Goal: Information Seeking & Learning: Learn about a topic

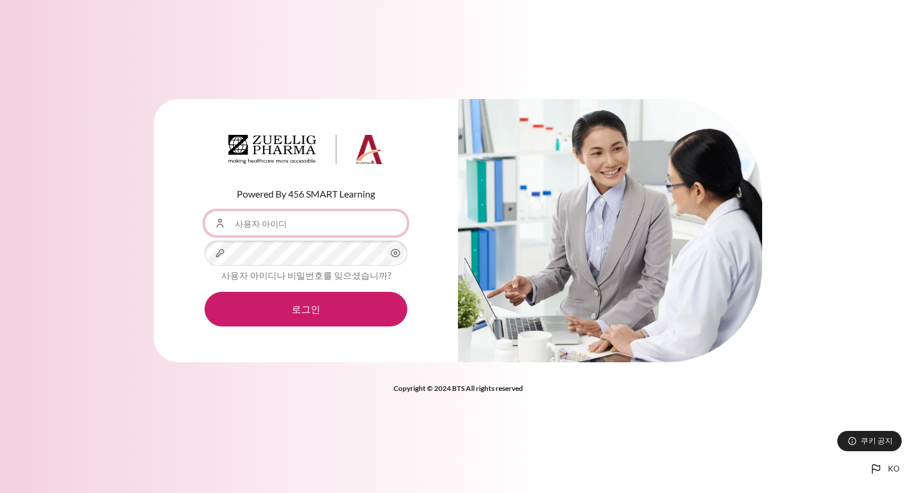
drag, startPoint x: 277, startPoint y: 226, endPoint x: 281, endPoint y: 235, distance: 9.9
click at [277, 226] on input "사용자 아이디" at bounding box center [306, 223] width 203 height 25
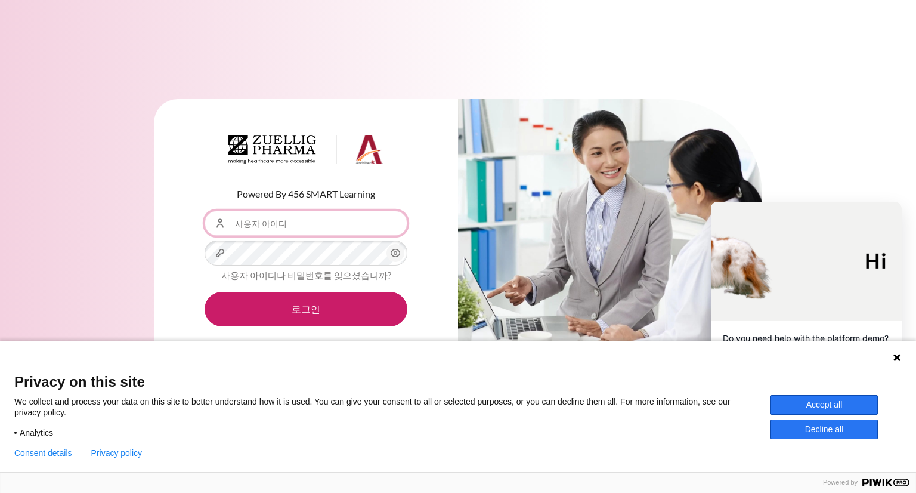
type input "[EMAIL_ADDRESS][DOMAIN_NAME]"
click at [800, 400] on button "Accept all" at bounding box center [824, 405] width 107 height 20
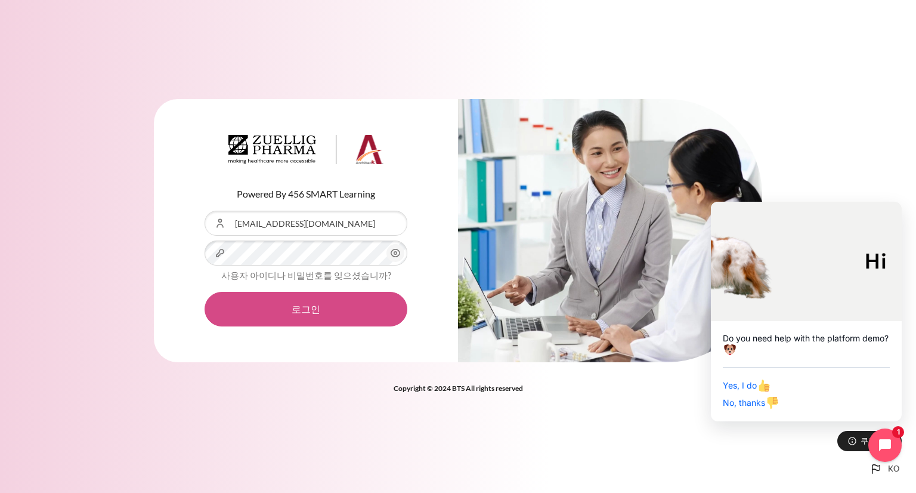
click at [289, 301] on button "로그인" at bounding box center [306, 309] width 203 height 35
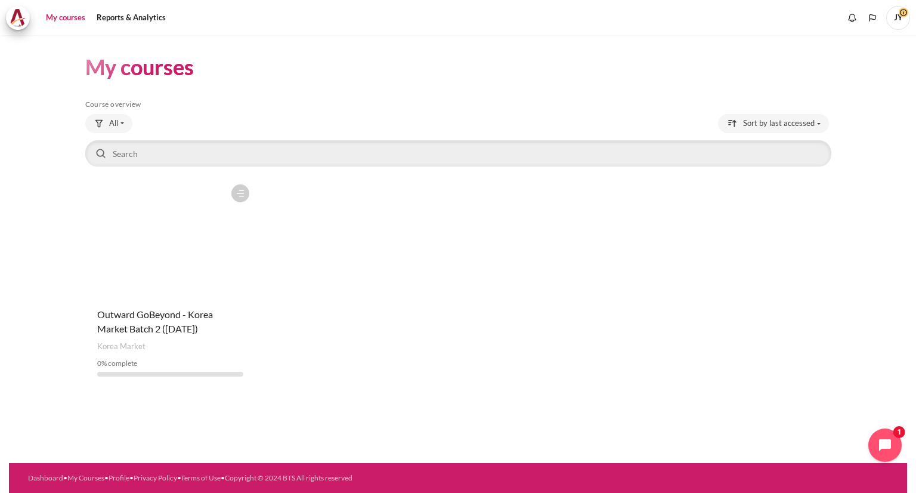
click at [190, 280] on figure "Content" at bounding box center [170, 237] width 171 height 119
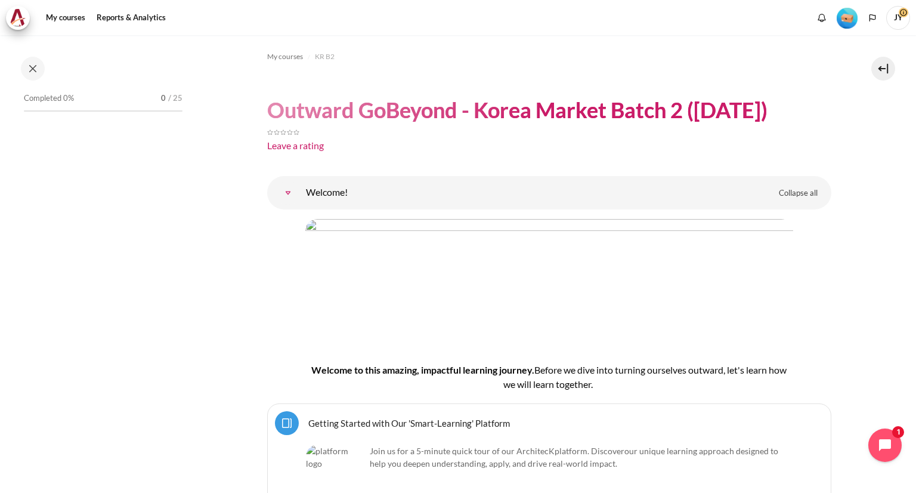
click at [300, 190] on link "Welcome!" at bounding box center [288, 193] width 24 height 24
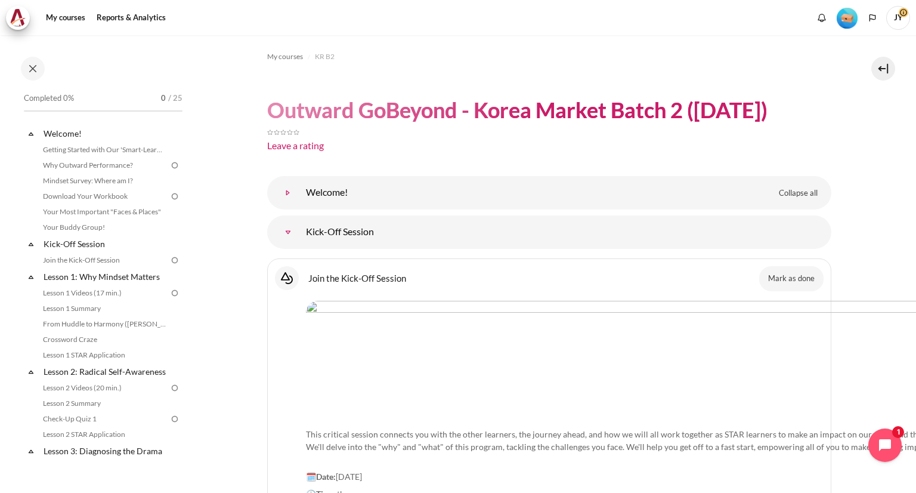
click at [300, 191] on link "Welcome!" at bounding box center [288, 193] width 24 height 24
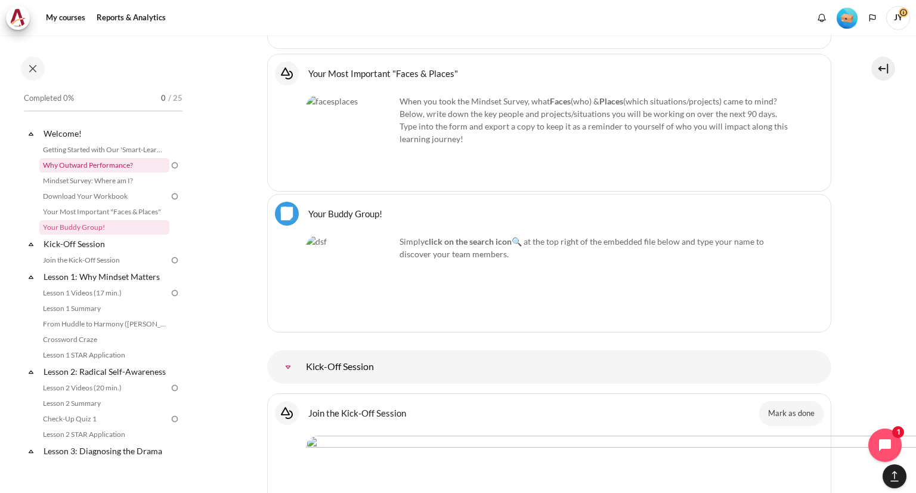
scroll to position [1014, 0]
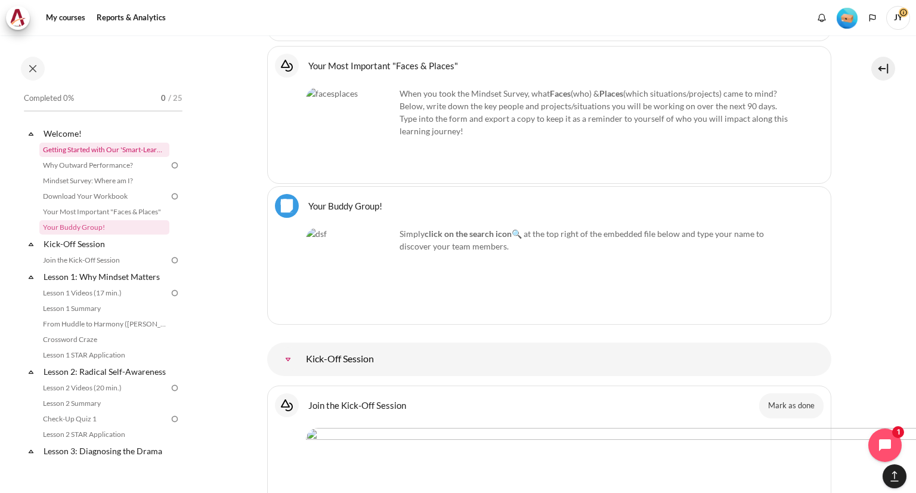
click at [130, 153] on link "Getting Started with Our 'Smart-Learning' Platform" at bounding box center [104, 150] width 130 height 14
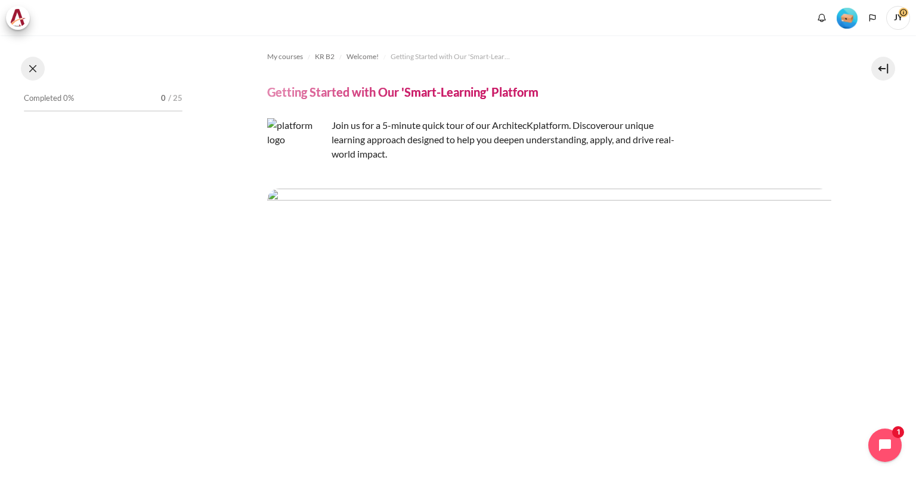
click at [33, 70] on button at bounding box center [33, 69] width 24 height 24
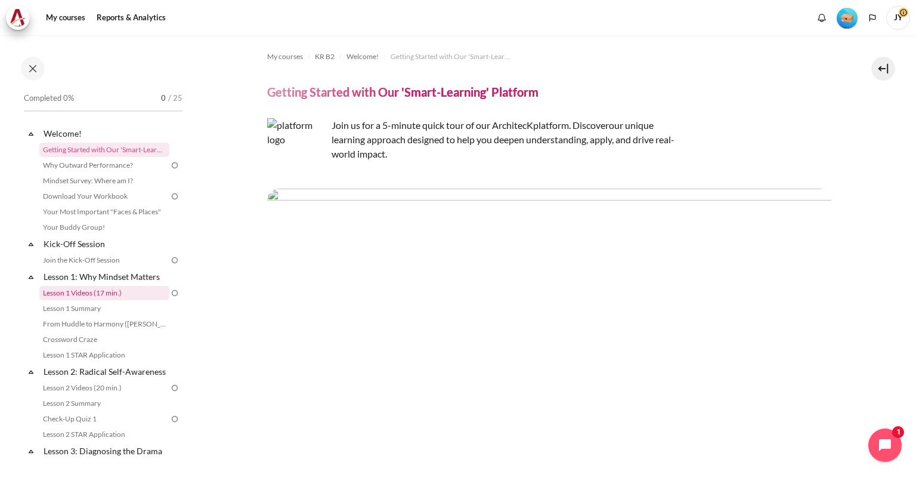
click at [88, 295] on link "Lesson 1 Videos (17 min.)" at bounding box center [104, 293] width 130 height 14
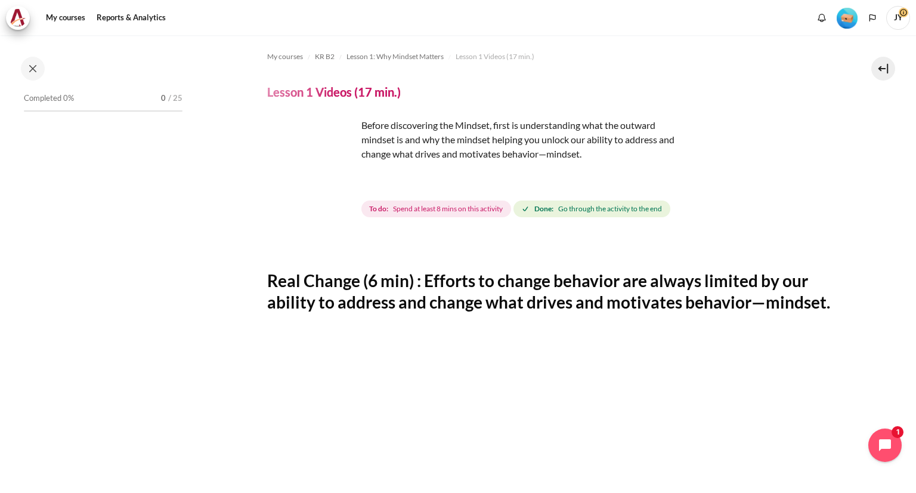
scroll to position [18, 0]
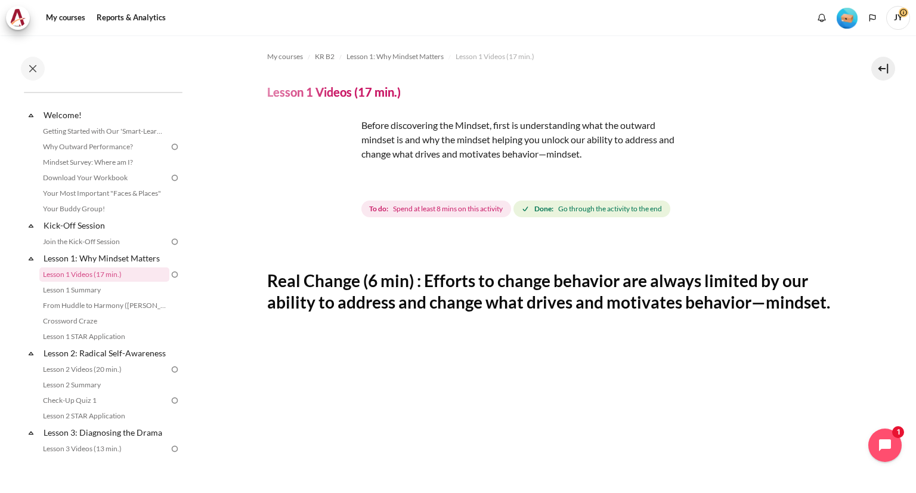
click at [341, 187] on img "Content" at bounding box center [311, 162] width 89 height 89
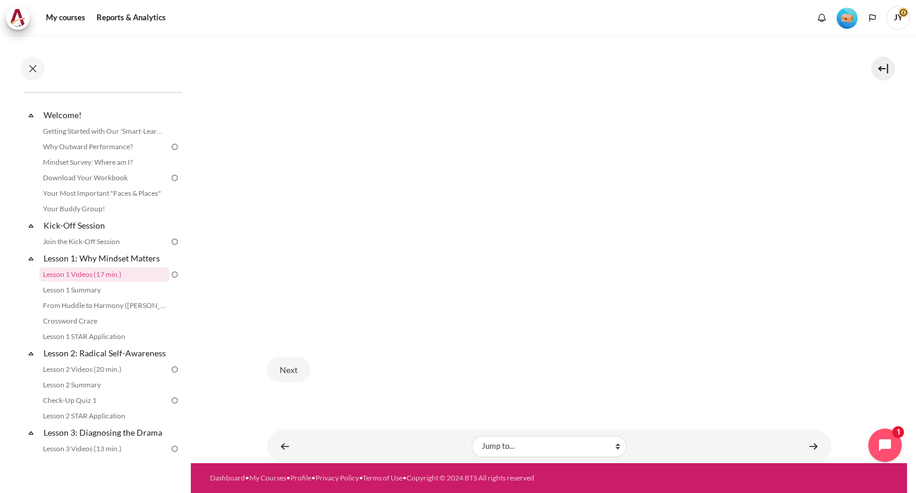
scroll to position [547, 0]
click at [299, 363] on button "Next" at bounding box center [288, 369] width 43 height 25
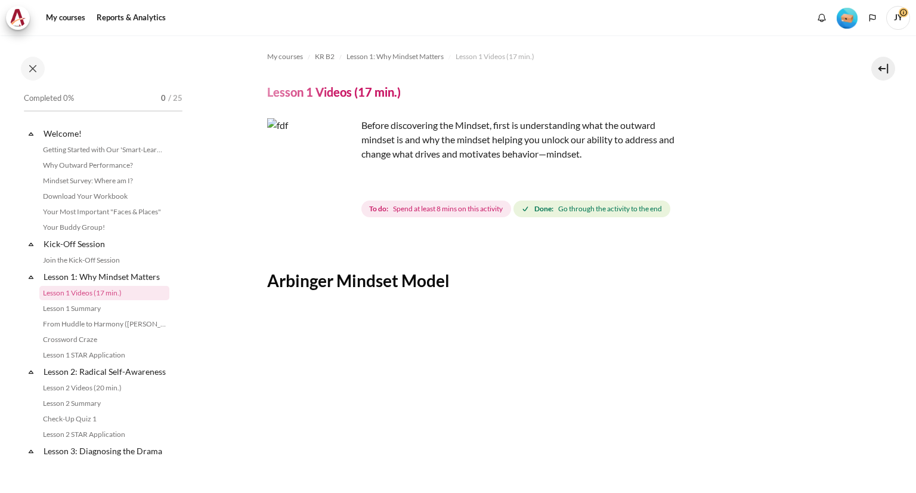
scroll to position [18, 0]
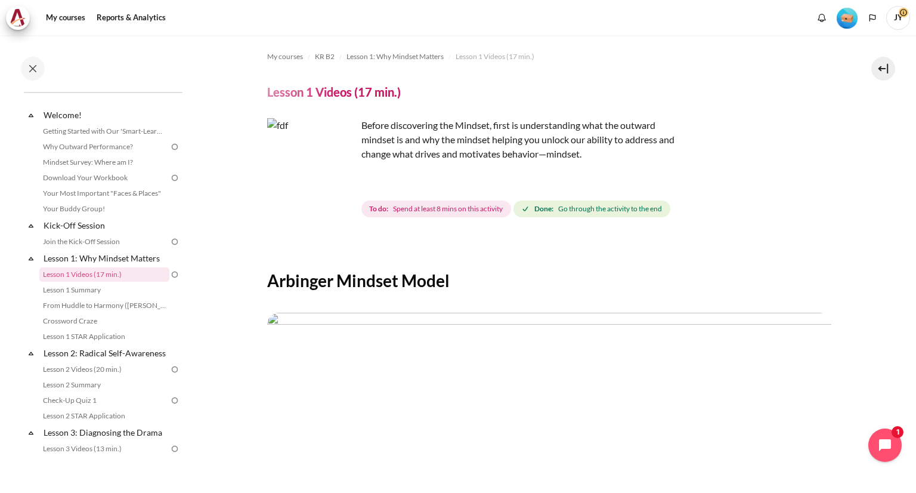
click at [169, 277] on img at bounding box center [174, 274] width 11 height 11
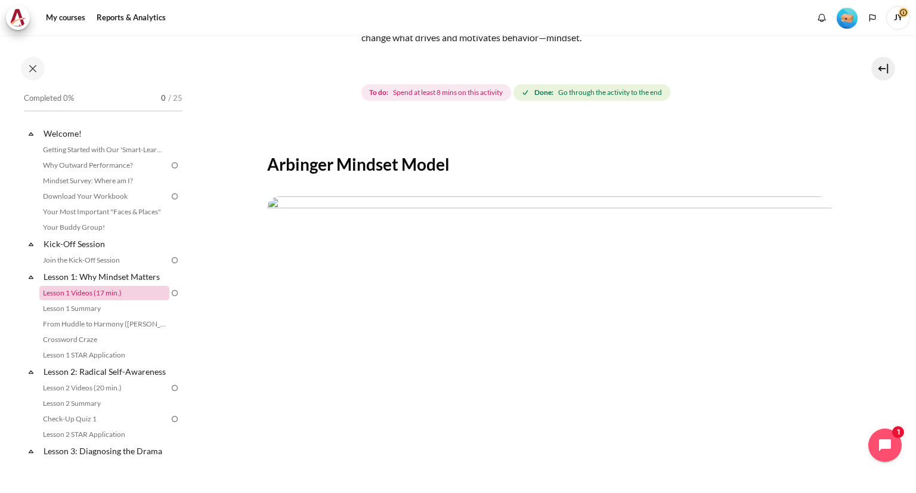
scroll to position [119, 0]
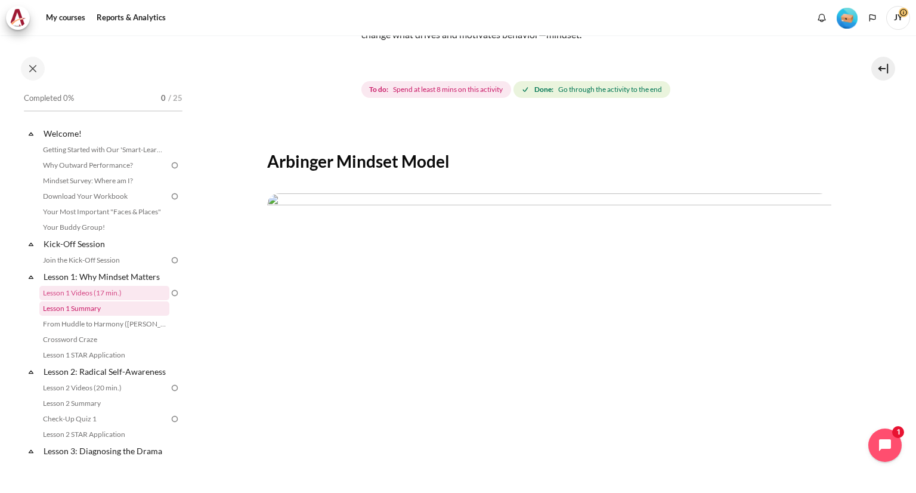
click at [76, 311] on link "Lesson 1 Summary" at bounding box center [104, 308] width 130 height 14
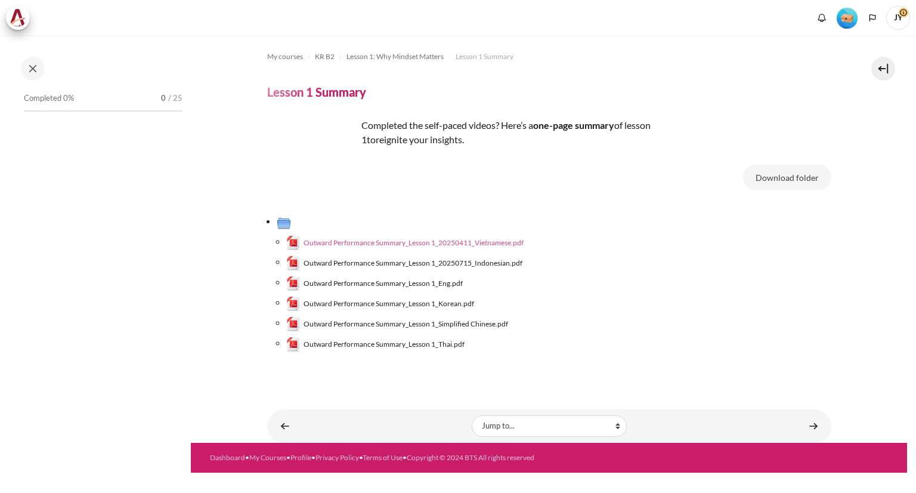
scroll to position [34, 0]
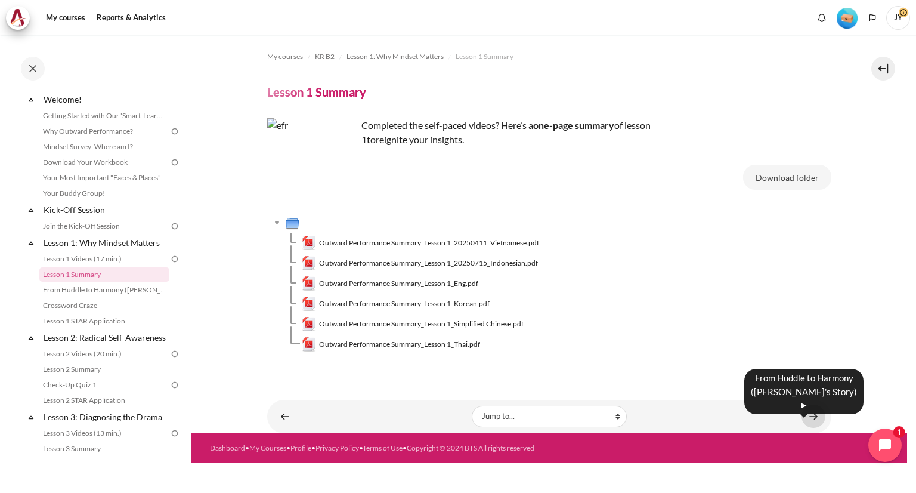
click at [818, 419] on link "Content" at bounding box center [814, 415] width 24 height 23
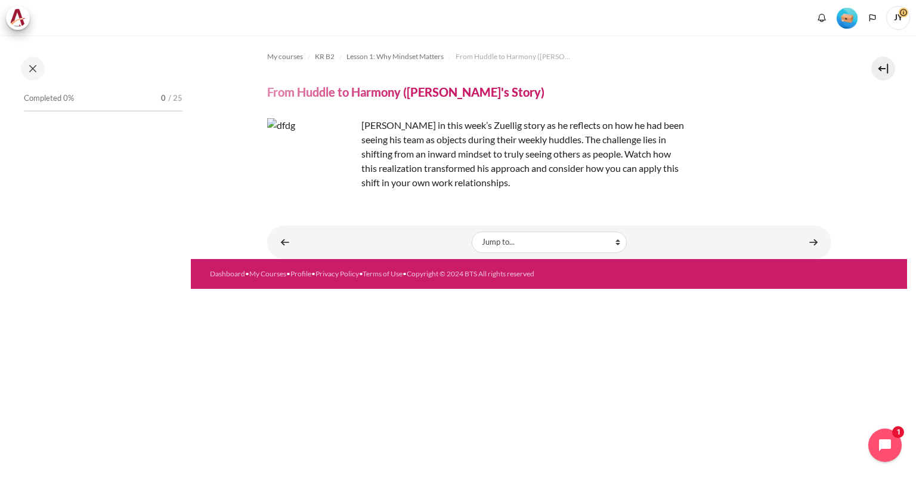
scroll to position [50, 0]
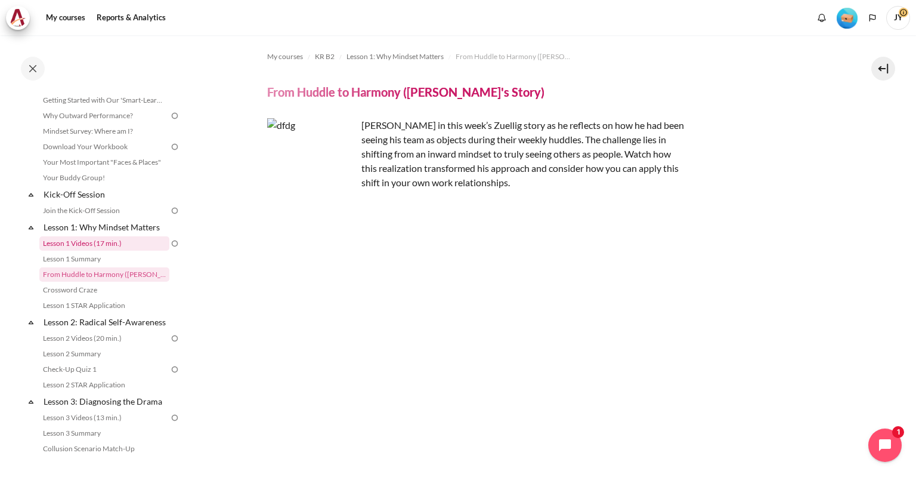
click at [75, 242] on link "Lesson 1 Videos (17 min.)" at bounding box center [104, 243] width 130 height 14
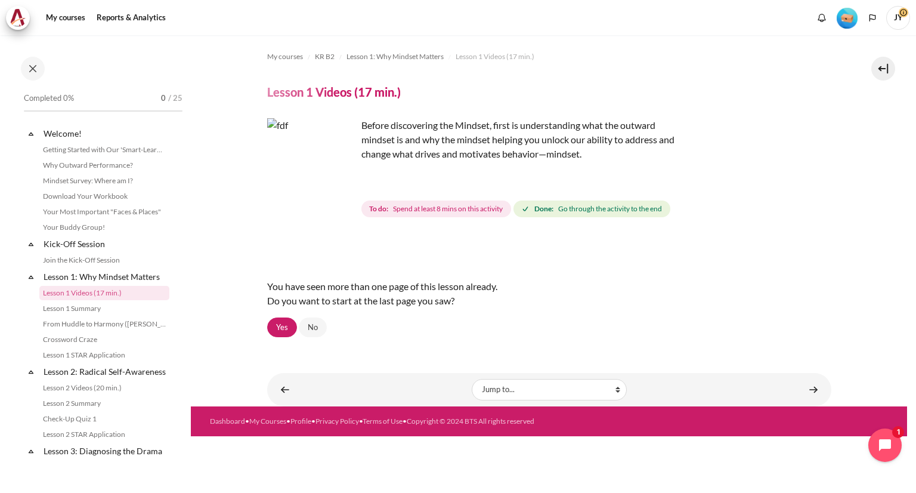
scroll to position [18, 0]
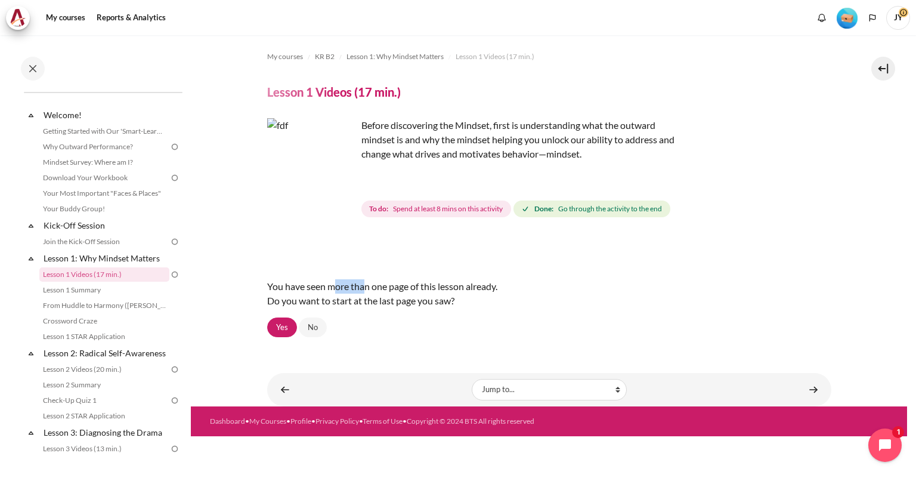
drag, startPoint x: 335, startPoint y: 287, endPoint x: 363, endPoint y: 287, distance: 28.0
click at [363, 287] on div "You have seen more than one page of this lesson already. Do you want to start a…" at bounding box center [549, 294] width 564 height 48
click at [379, 290] on div "You have seen more than one page of this lesson already. Do you want to start a…" at bounding box center [549, 294] width 564 height 48
drag, startPoint x: 568, startPoint y: 213, endPoint x: 648, endPoint y: 215, distance: 80.0
click at [646, 215] on span "Done: Go through the activity to the end" at bounding box center [591, 208] width 157 height 17
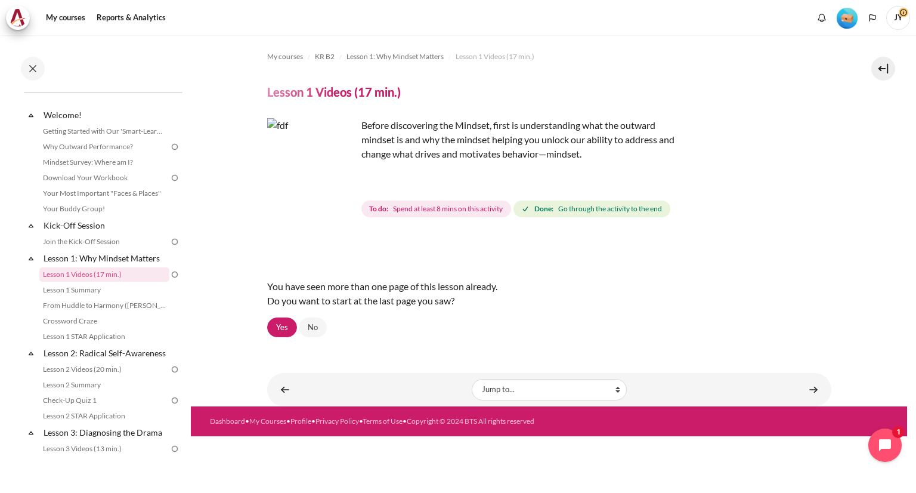
click at [648, 215] on span "Done: Go through the activity to the end" at bounding box center [591, 208] width 157 height 17
click at [469, 213] on span "Spend at least 8 mins on this activity" at bounding box center [448, 208] width 110 height 11
click at [461, 215] on span "To do: Spend at least 8 mins on this activity" at bounding box center [436, 208] width 150 height 17
click at [309, 330] on link "No" at bounding box center [313, 327] width 28 height 20
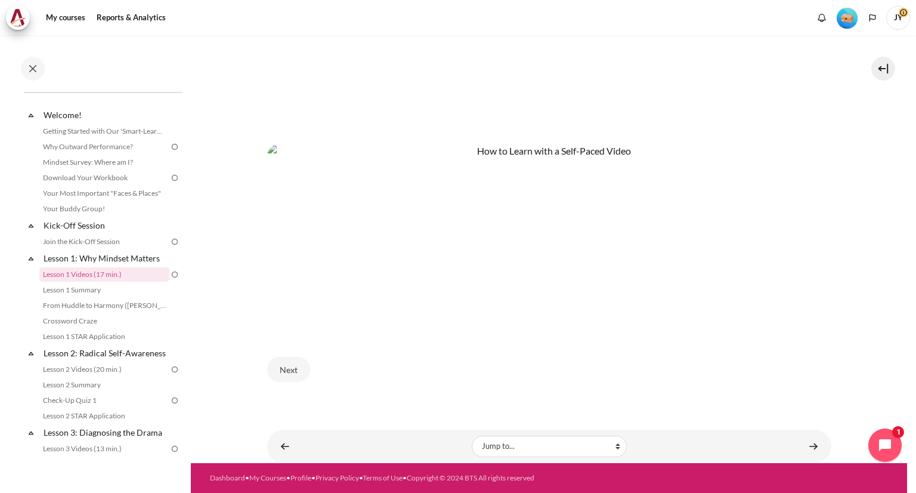
scroll to position [547, 0]
click at [296, 361] on button "Next" at bounding box center [288, 369] width 43 height 25
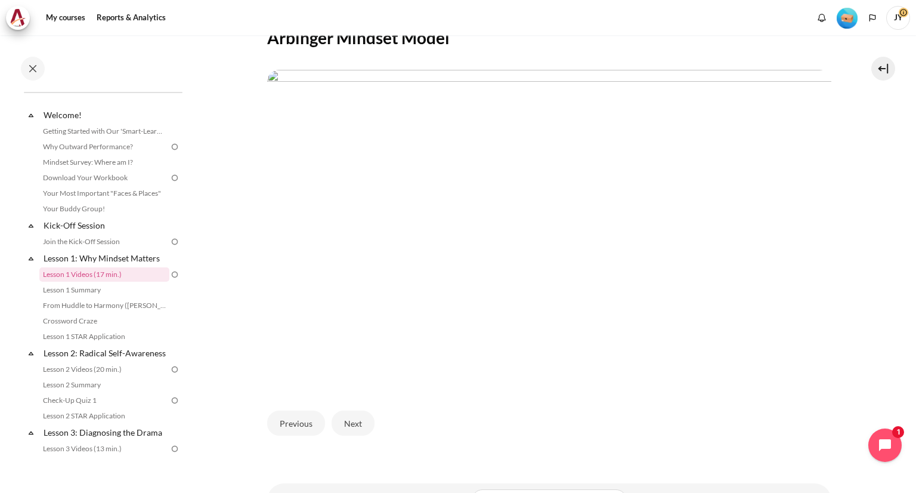
scroll to position [293, 0]
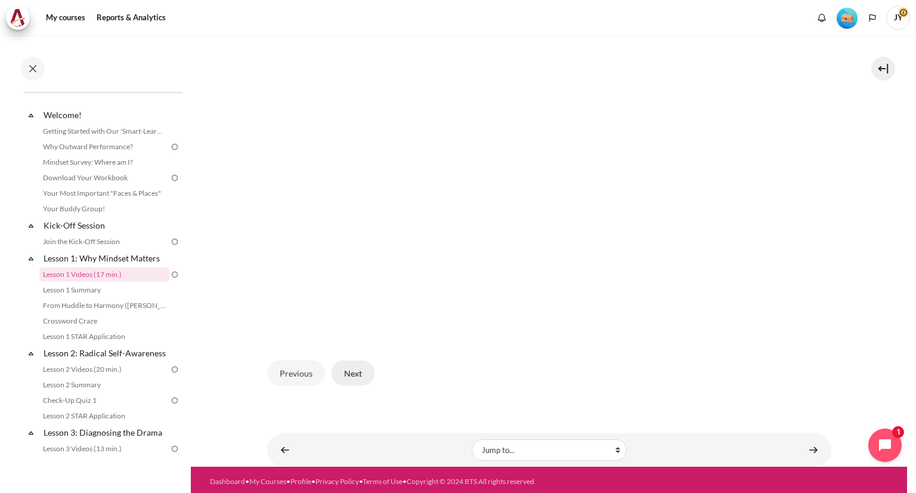
click at [344, 372] on button "Next" at bounding box center [353, 372] width 43 height 25
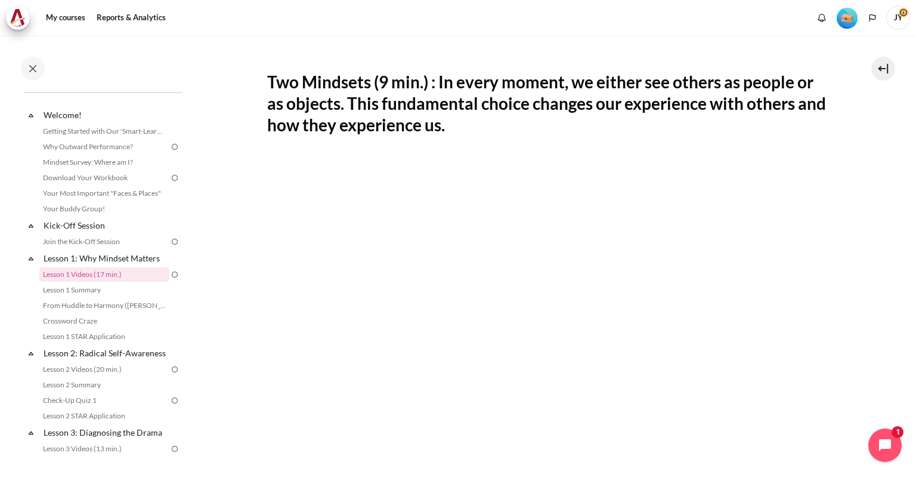
scroll to position [417, 0]
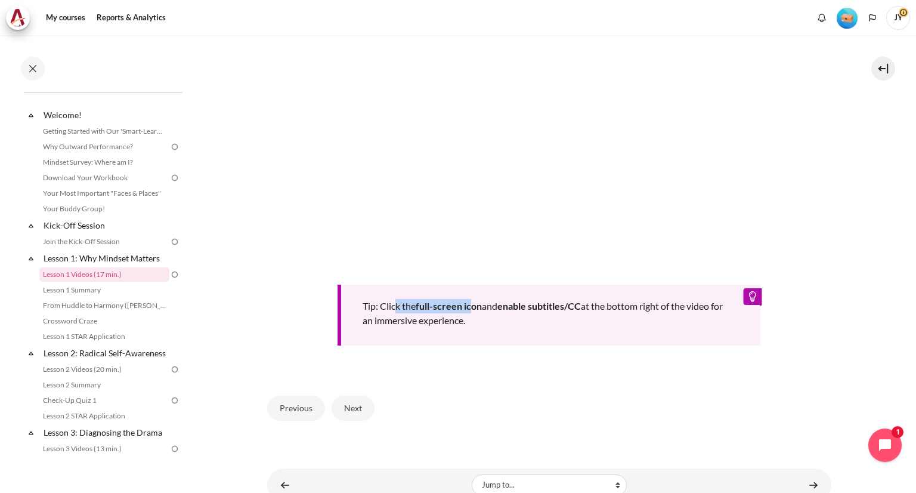
drag, startPoint x: 403, startPoint y: 305, endPoint x: 472, endPoint y: 304, distance: 69.8
click at [472, 304] on div "Tip: Click the full-screen icon and enable subtitles/CC at the bottom right of …" at bounding box center [549, 314] width 423 height 61
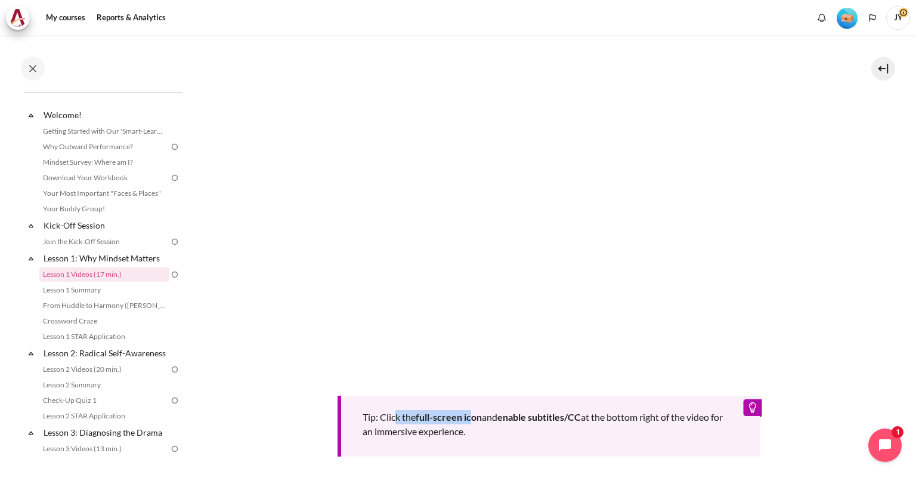
scroll to position [60, 0]
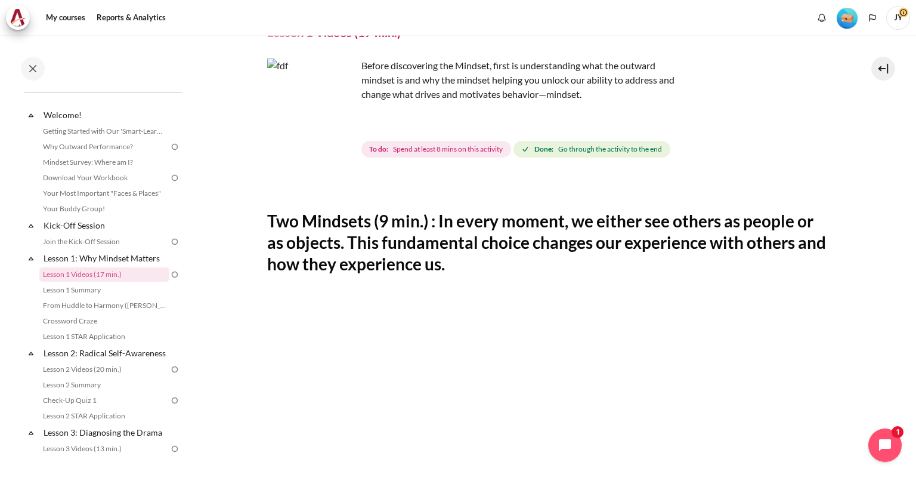
click at [343, 131] on img "Content" at bounding box center [311, 102] width 89 height 89
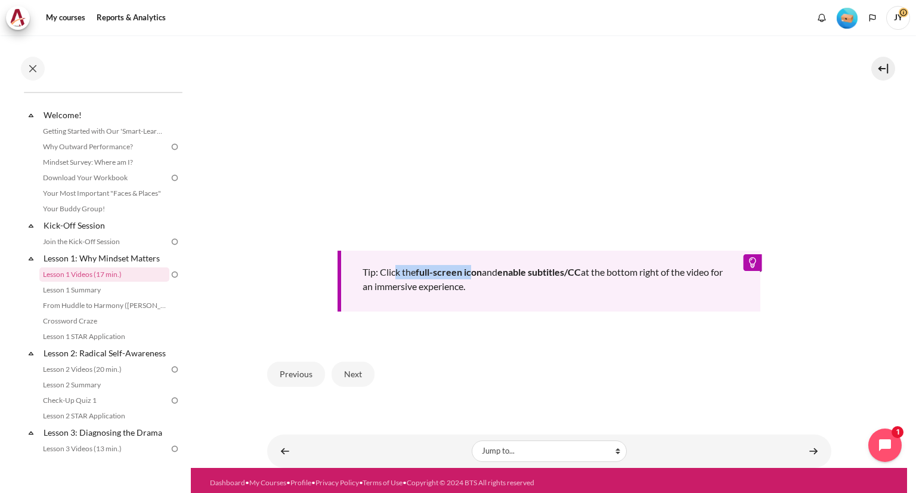
scroll to position [453, 0]
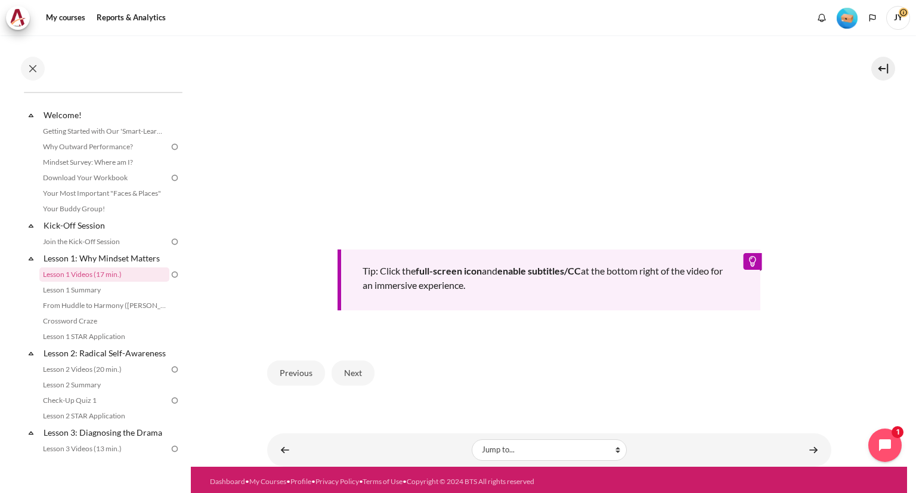
click at [371, 287] on div "Tip: Click the full-screen icon and enable subtitles/CC at the bottom right of …" at bounding box center [549, 279] width 423 height 61
drag, startPoint x: 389, startPoint y: 269, endPoint x: 521, endPoint y: 280, distance: 132.8
click at [511, 269] on div "Tip: Click the full-screen icon and enable subtitles/CC at the bottom right of …" at bounding box center [549, 279] width 423 height 61
click at [525, 284] on div "Tip: Click the full-screen icon and enable subtitles/CC at the bottom right of …" at bounding box center [549, 279] width 423 height 61
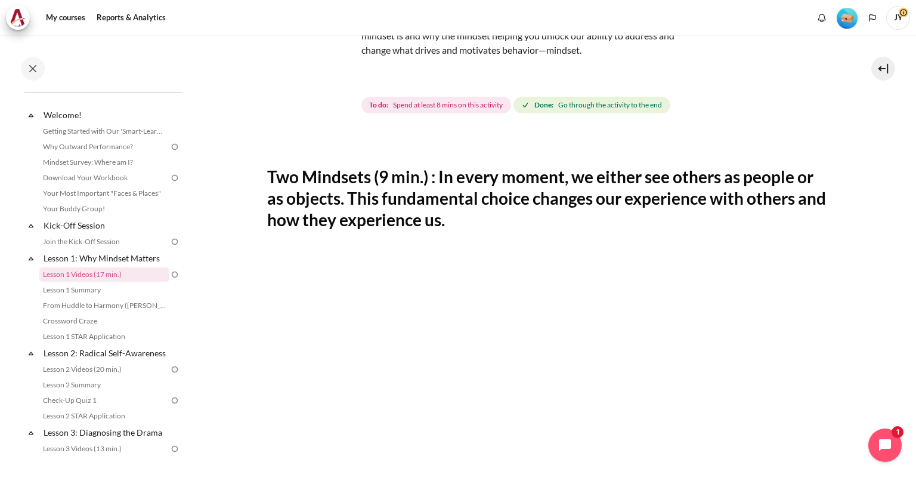
scroll to position [35, 0]
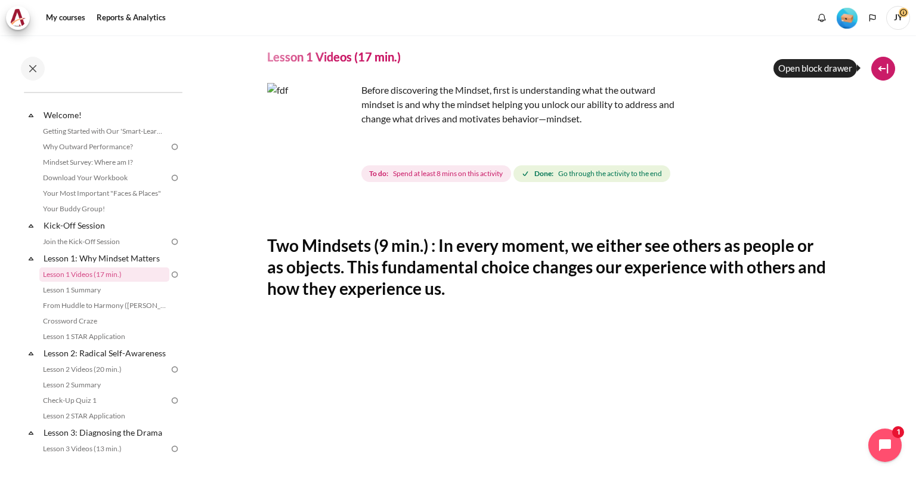
click at [876, 73] on button at bounding box center [883, 69] width 24 height 24
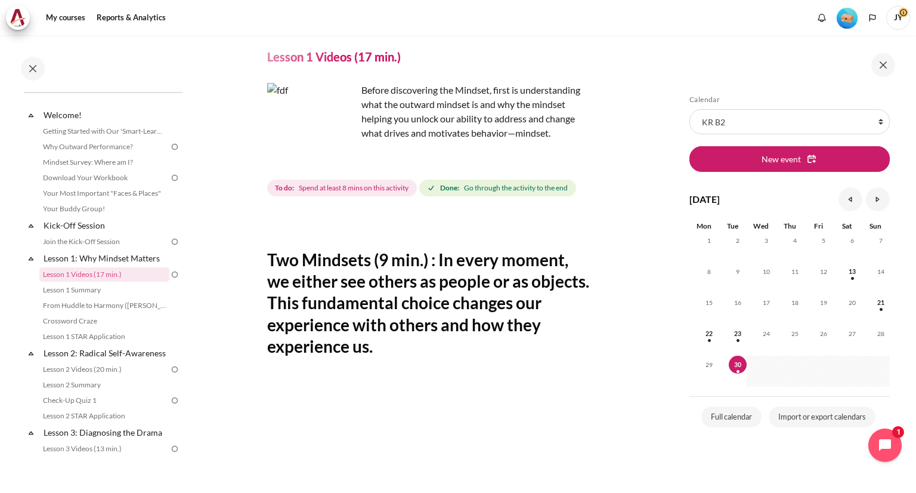
click at [893, 76] on div at bounding box center [790, 65] width 215 height 24
click at [886, 64] on button at bounding box center [883, 65] width 24 height 24
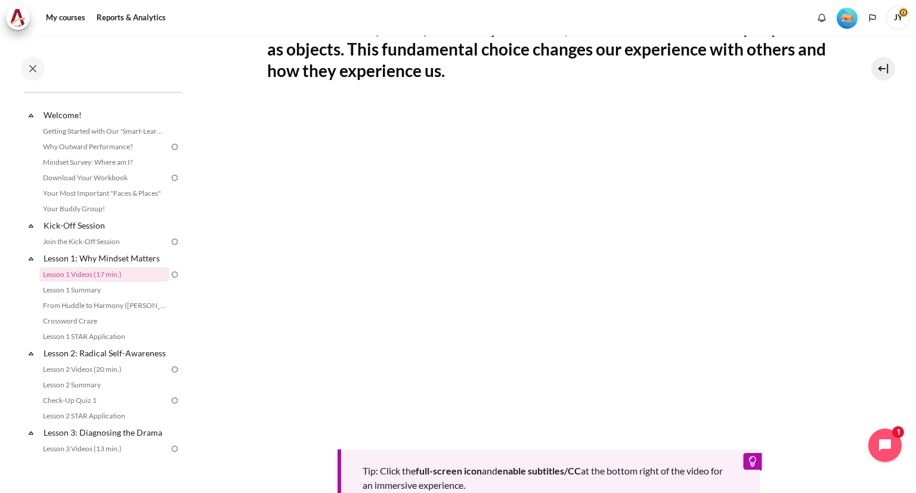
scroll to position [274, 0]
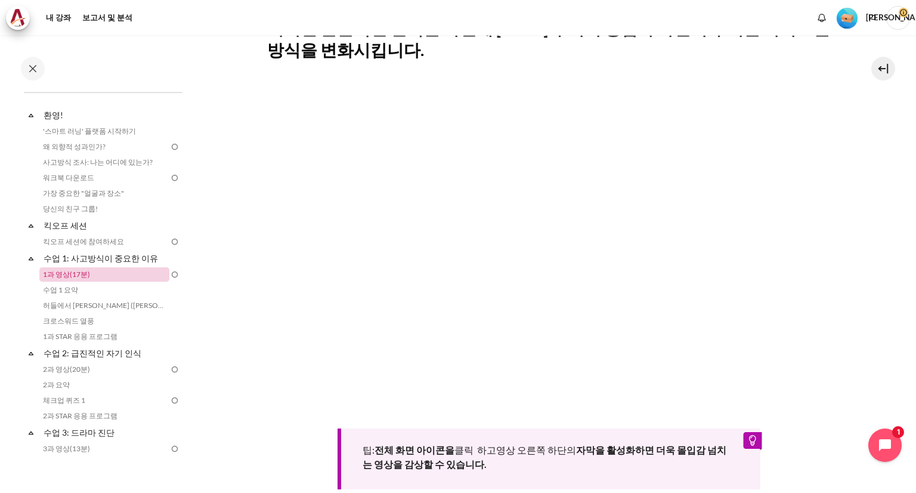
click at [90, 274] on link "1과 영상(17분)" at bounding box center [104, 274] width 130 height 14
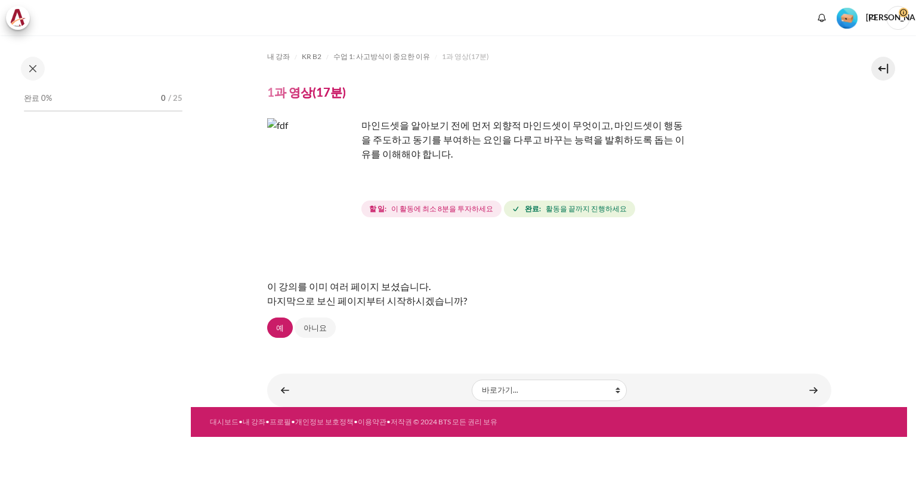
scroll to position [18, 0]
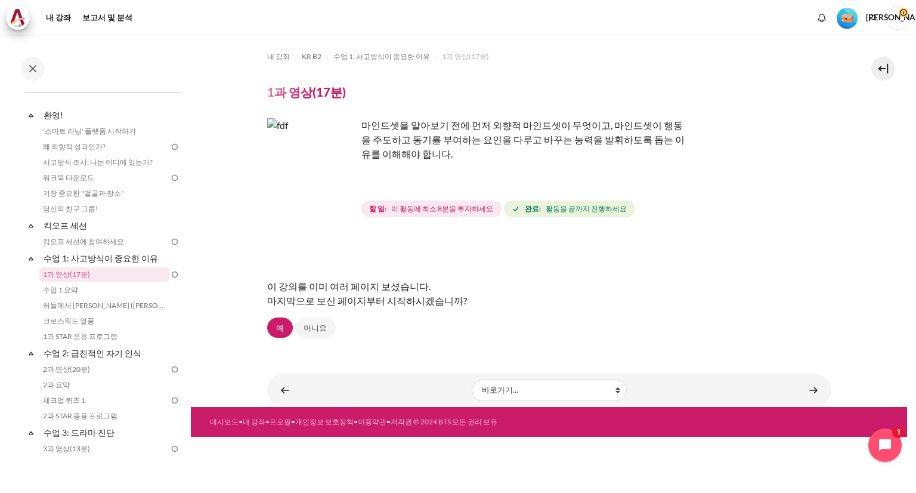
click at [413, 205] on font "이 활동에 최소 8분을 투자하세요" at bounding box center [442, 208] width 102 height 9
click at [283, 325] on link "예" at bounding box center [280, 327] width 26 height 20
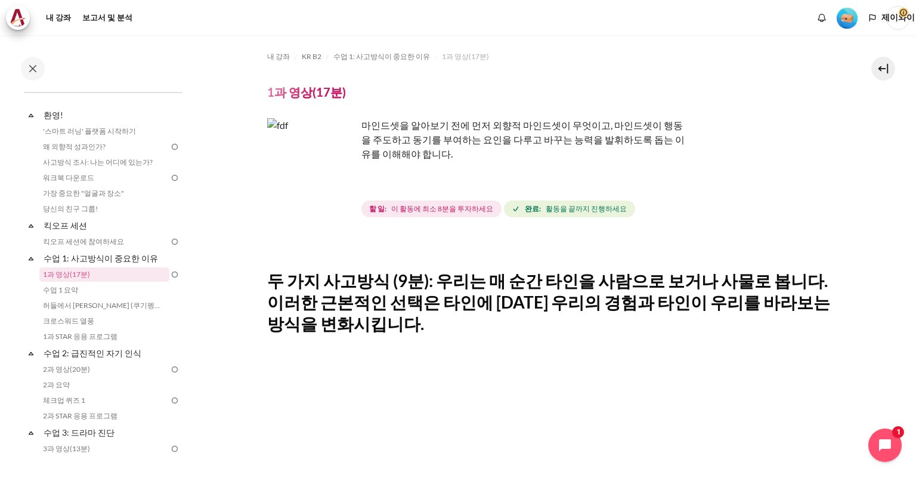
click at [404, 293] on font "두 가지 사고방식 (9분): 우리는 매 순간 타인을 사람으로 보거나 사물로 봅니다. 이러한 근본적인 선택은 타인에 [DATE] 우리의 경험과 …" at bounding box center [548, 302] width 563 height 64
click at [342, 182] on img "콘텐츠" at bounding box center [311, 162] width 89 height 89
click at [403, 109] on div "내 강좌 KR B2 수업 1: 사고방식이 중요한 이유 1과 영상(17분) 1과 영상(17분) 완료 요구 사항" at bounding box center [549, 452] width 564 height 834
click at [336, 185] on img "콘텐츠" at bounding box center [311, 162] width 89 height 89
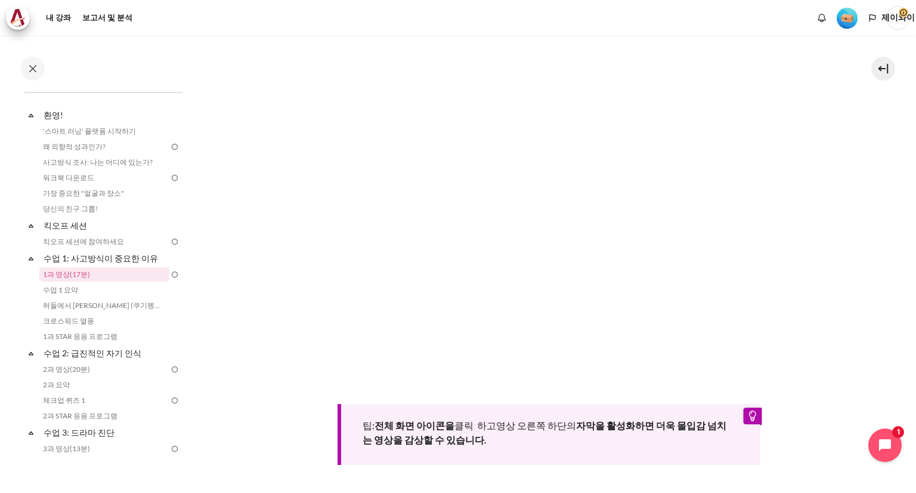
scroll to position [453, 0]
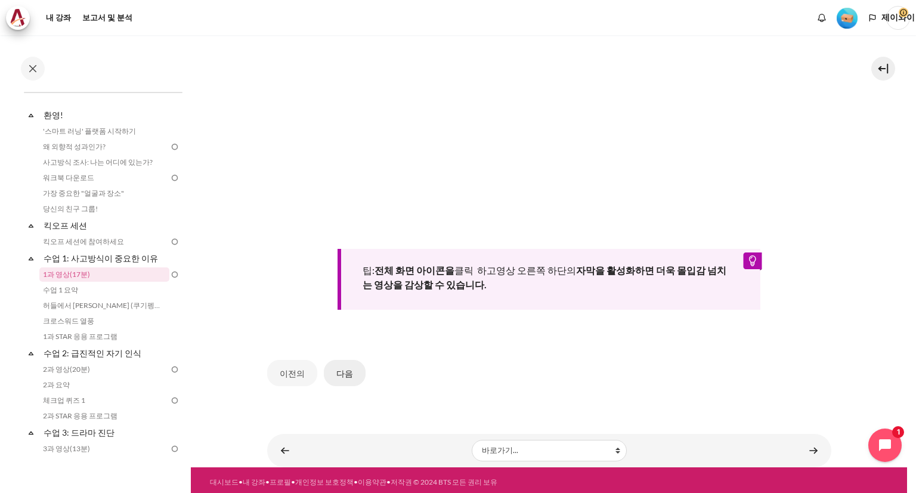
click at [344, 368] on font "다음" at bounding box center [344, 373] width 17 height 10
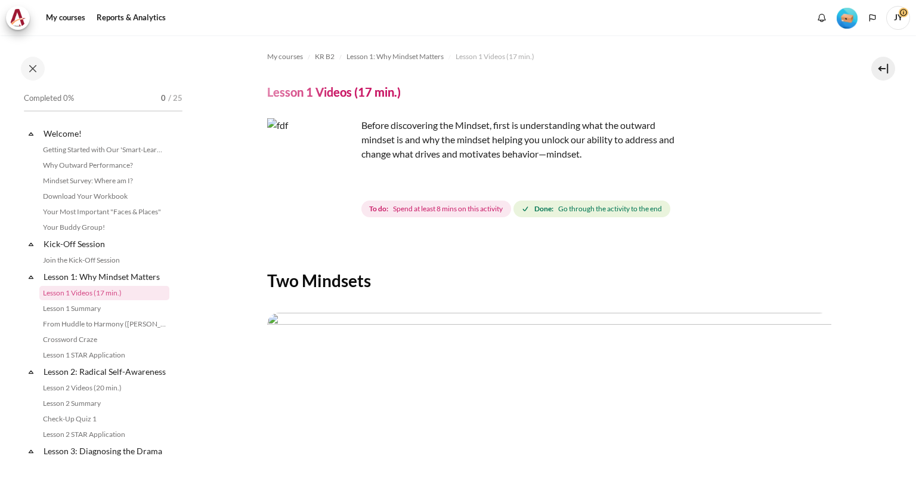
scroll to position [18, 0]
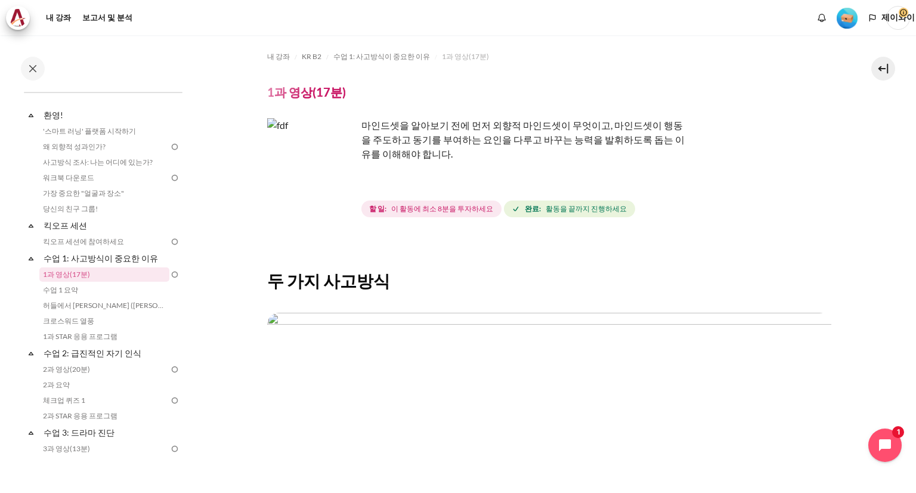
click at [725, 275] on h2 "두 가지 사고방식" at bounding box center [549, 280] width 564 height 21
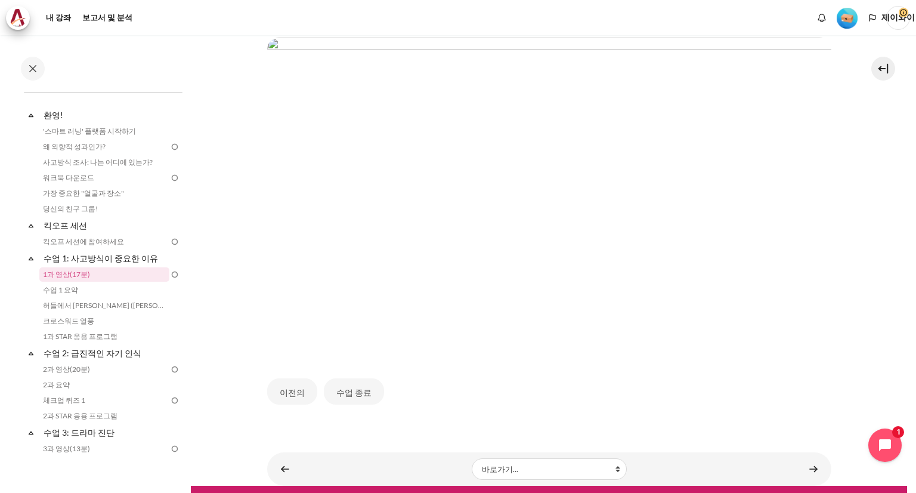
scroll to position [293, 0]
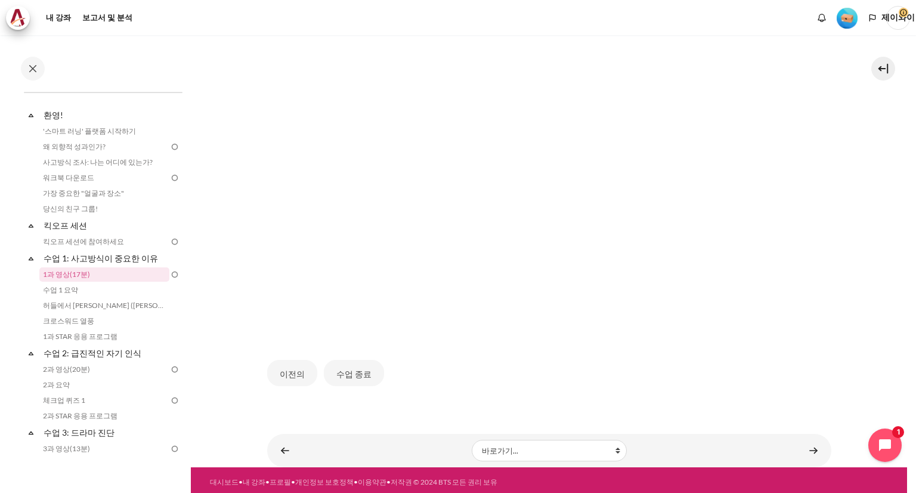
click at [621, 122] on img "콘텐츠" at bounding box center [549, 177] width 564 height 317
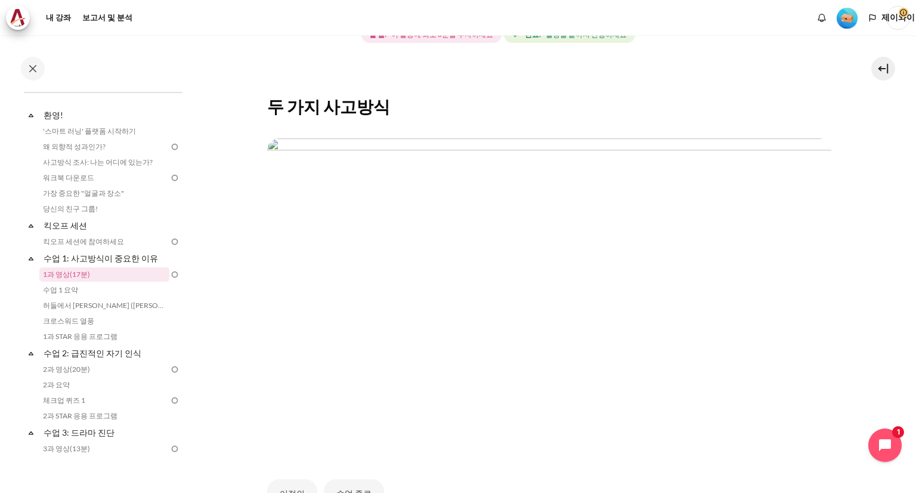
scroll to position [179, 0]
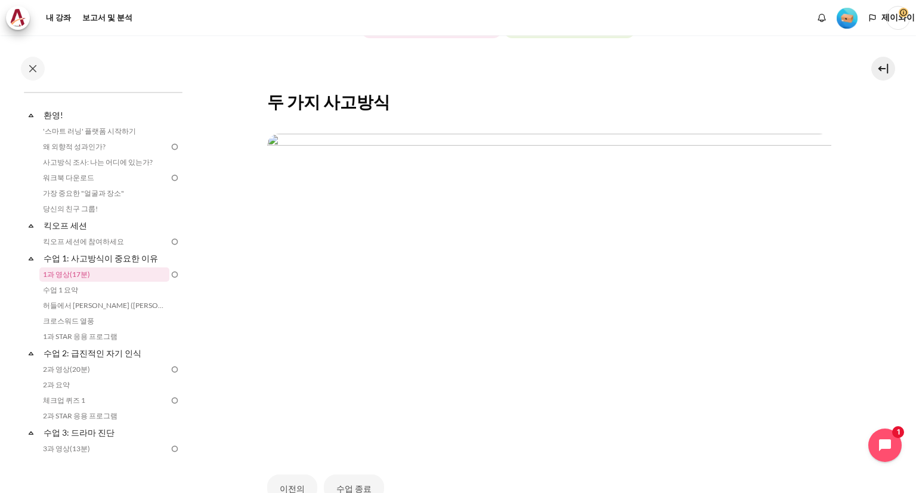
click at [562, 314] on img "콘텐츠" at bounding box center [549, 292] width 564 height 317
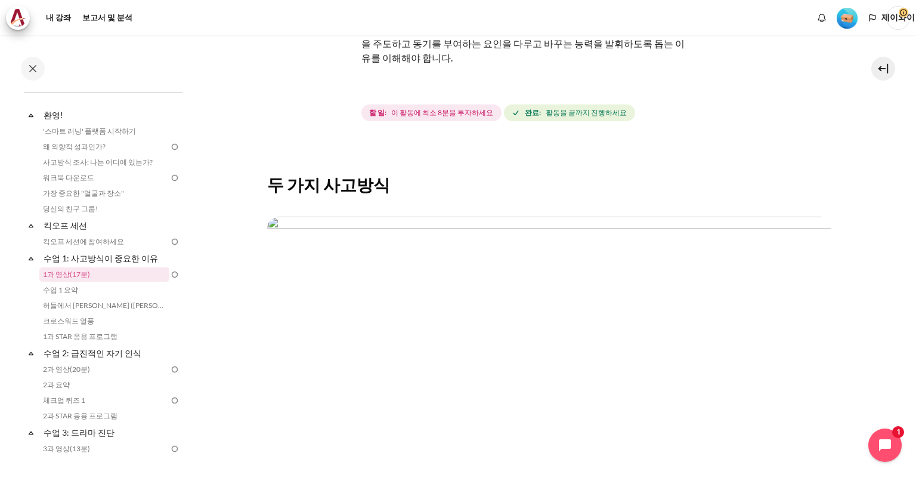
scroll to position [0, 0]
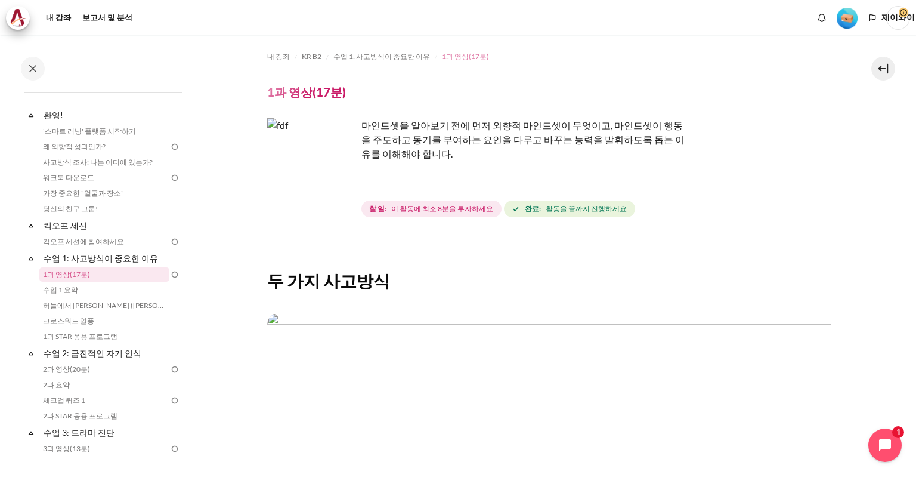
click at [460, 56] on font "1과 영상(17분)" at bounding box center [465, 56] width 47 height 9
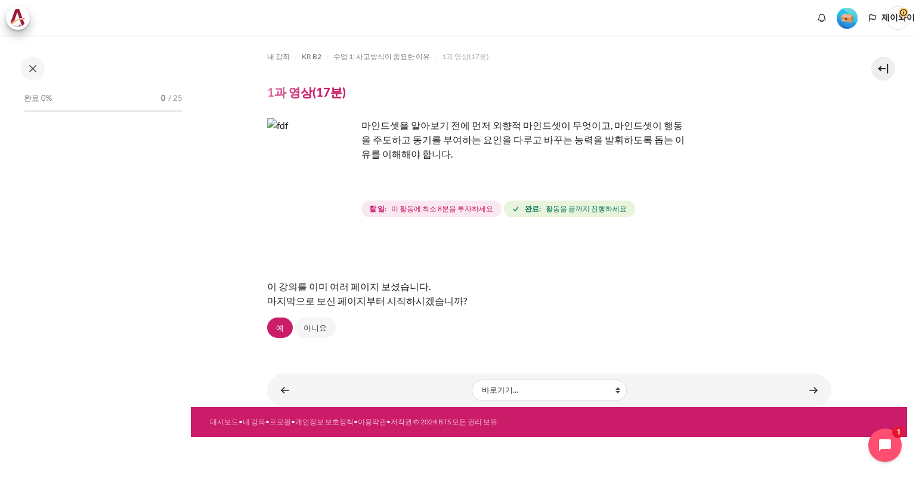
scroll to position [18, 0]
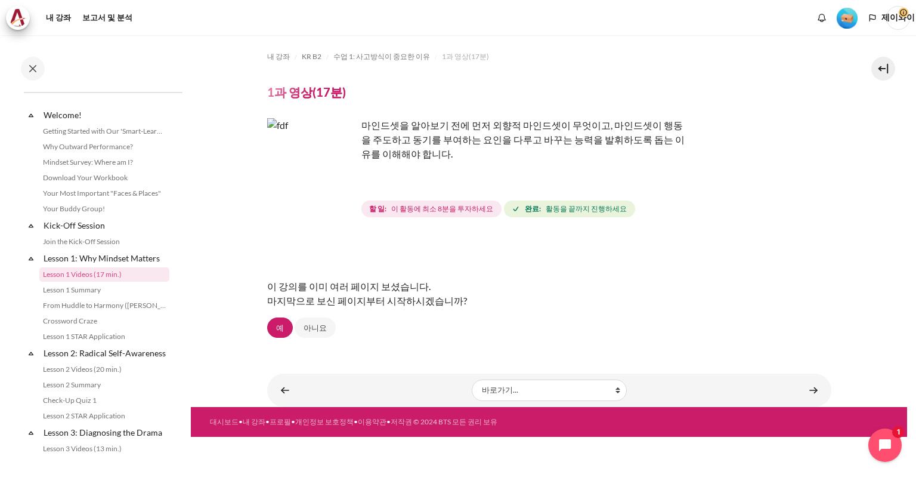
click at [342, 188] on img "콘텐츠" at bounding box center [311, 162] width 89 height 89
click at [339, 185] on img "콘텐츠" at bounding box center [311, 162] width 89 height 89
click at [315, 326] on font "아니요" at bounding box center [315, 328] width 23 height 10
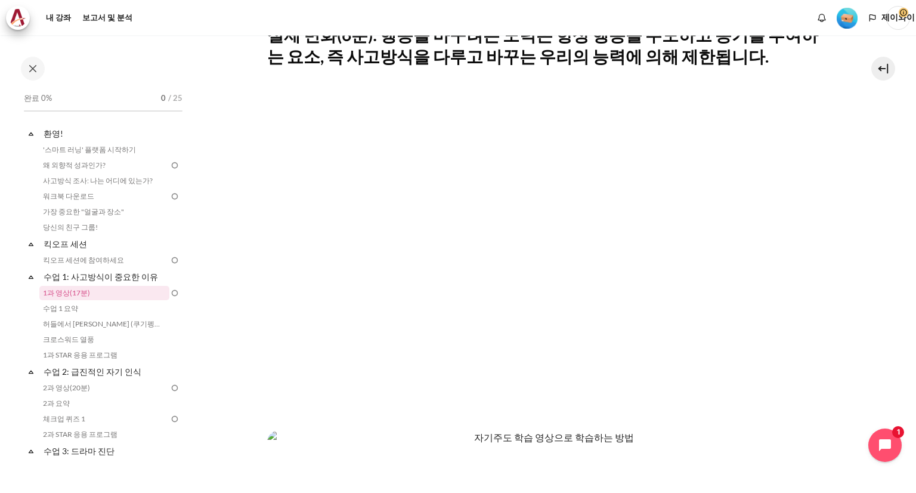
scroll to position [477, 0]
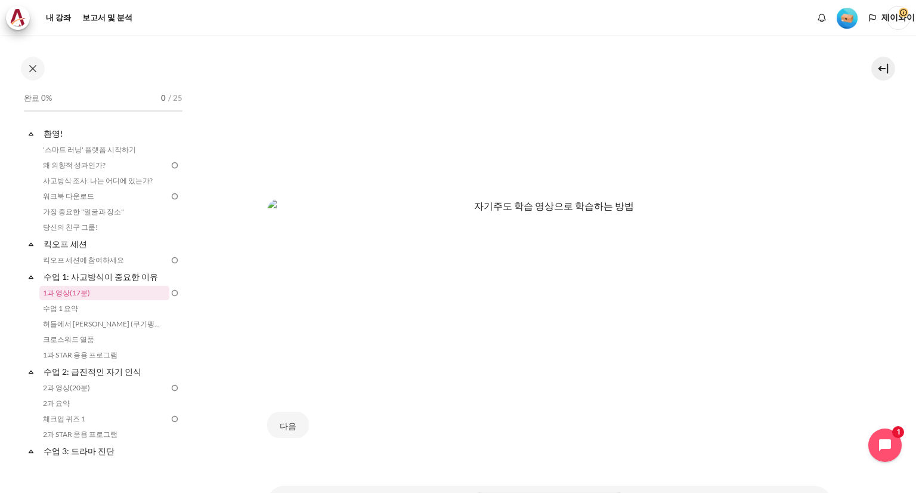
click at [351, 344] on img "콘텐츠" at bounding box center [549, 291] width 564 height 185
click at [401, 341] on img "콘텐츠" at bounding box center [549, 291] width 564 height 185
click at [406, 342] on img "콘텐츠" at bounding box center [549, 291] width 564 height 185
click at [313, 253] on img "콘텐츠" at bounding box center [549, 291] width 564 height 185
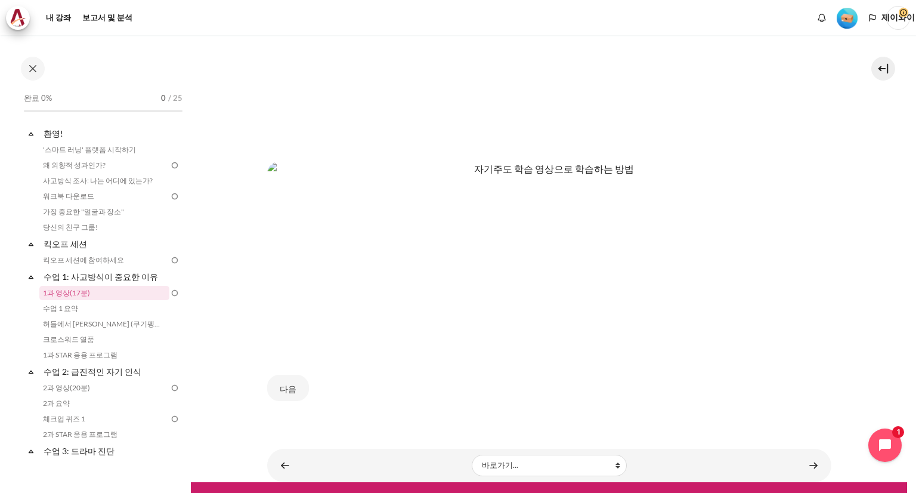
scroll to position [527, 0]
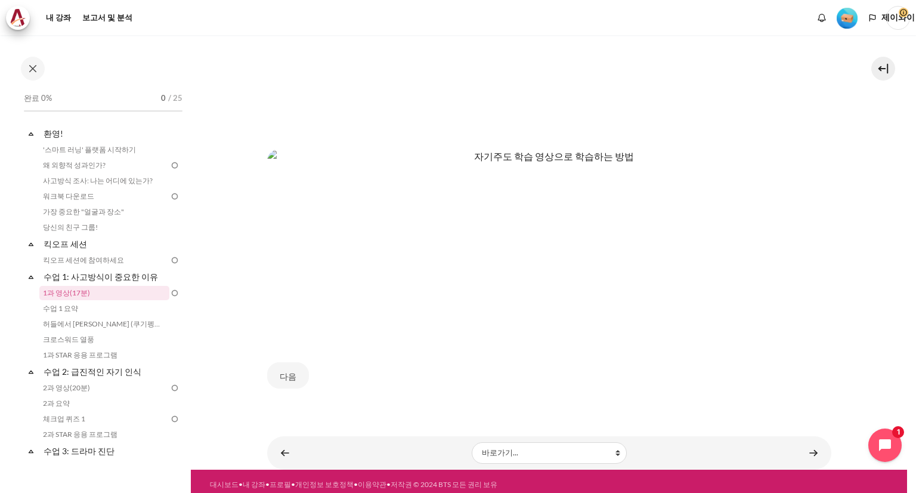
click at [316, 296] on img "콘텐츠" at bounding box center [549, 241] width 564 height 185
click at [350, 301] on img "콘텐츠" at bounding box center [549, 241] width 564 height 185
click at [549, 296] on img "콘텐츠" at bounding box center [549, 241] width 564 height 185
click at [541, 444] on select "바로가기... '스마트 러닝' 플랫폼 시작하기 왜 외향적 성과인가? 사고방식 조사: 나는 어디에 있는가? 워크북 다운로드 가장 중요한 "얼굴과…" at bounding box center [549, 452] width 155 height 21
click at [394, 371] on div "다음" at bounding box center [549, 375] width 564 height 50
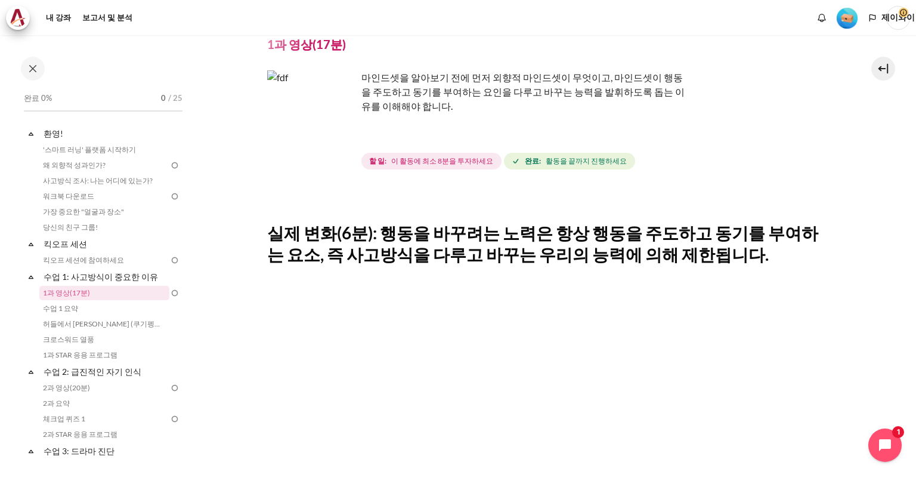
scroll to position [0, 0]
